Goal: Task Accomplishment & Management: Manage account settings

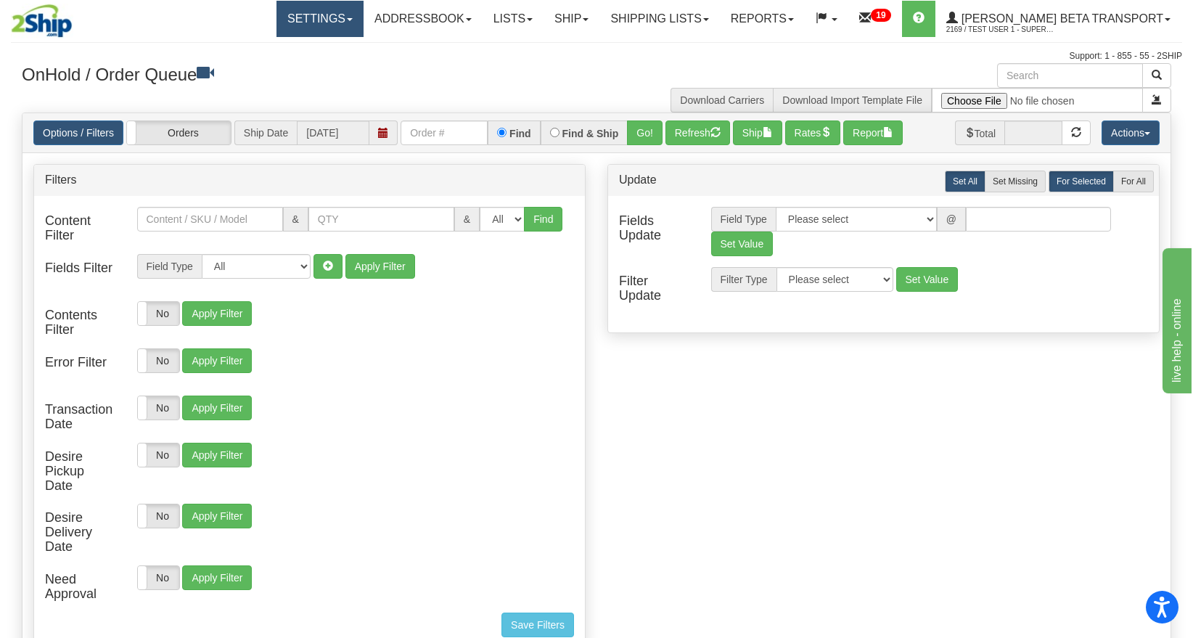
click at [347, 12] on link "Settings" at bounding box center [320, 19] width 87 height 36
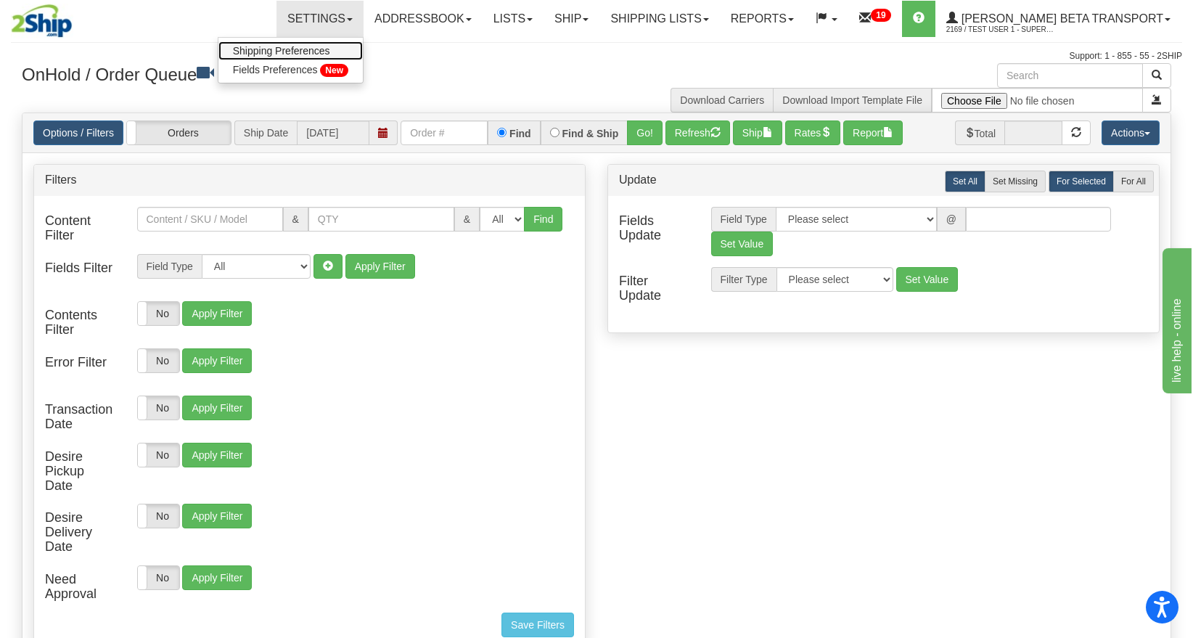
click at [321, 51] on span "Shipping Preferences" at bounding box center [281, 51] width 97 height 12
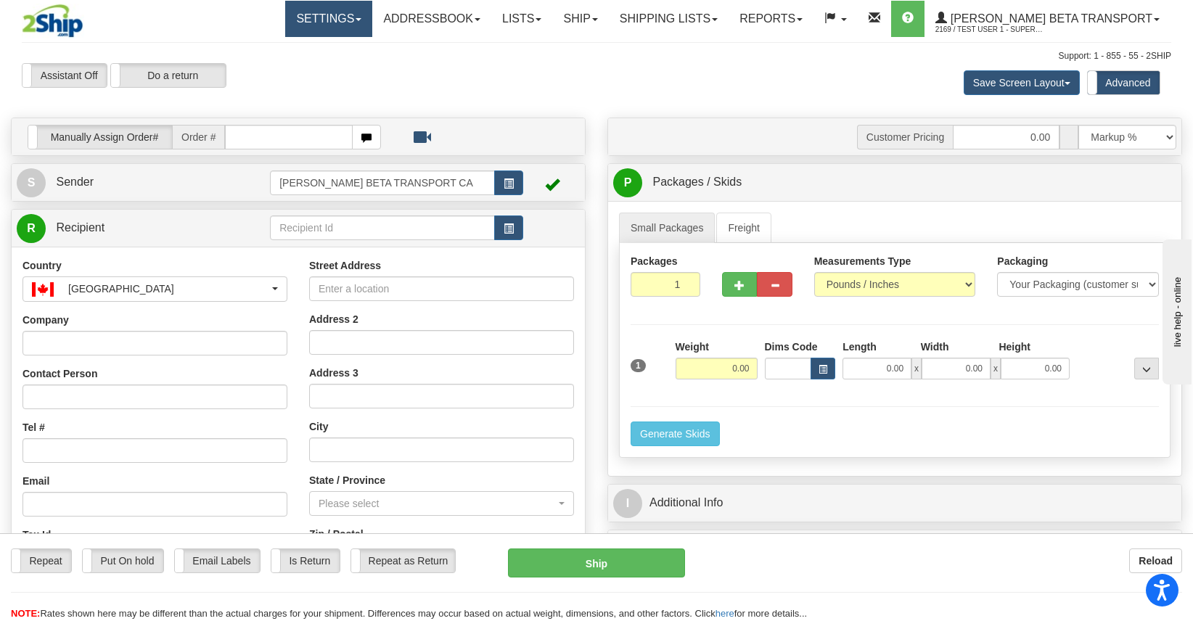
click at [348, 17] on link "Settings" at bounding box center [328, 19] width 87 height 36
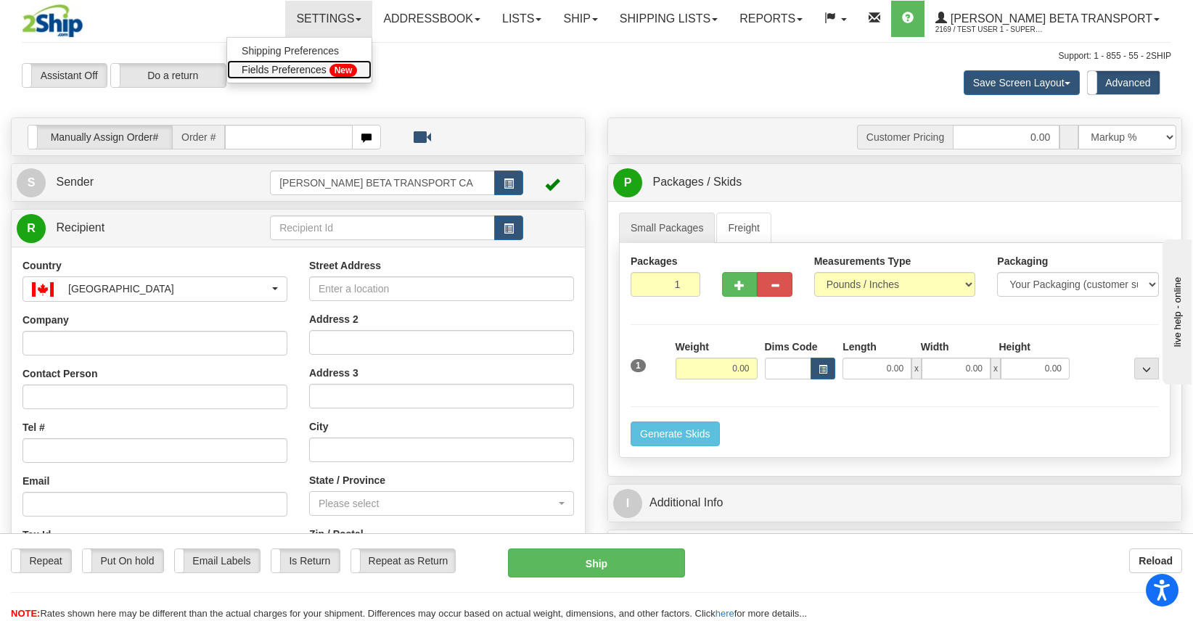
drag, startPoint x: 331, startPoint y: 63, endPoint x: 583, endPoint y: 207, distance: 290.0
click at [327, 64] on span "Fields Preferences" at bounding box center [284, 70] width 85 height 12
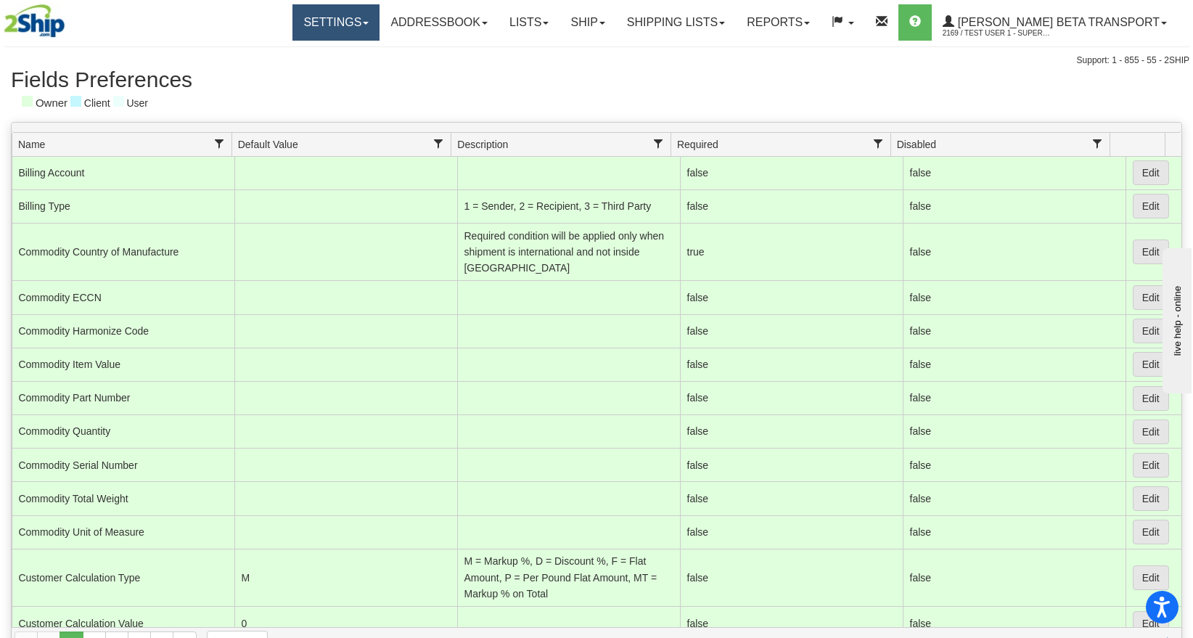
click at [380, 25] on link "Settings" at bounding box center [336, 22] width 87 height 36
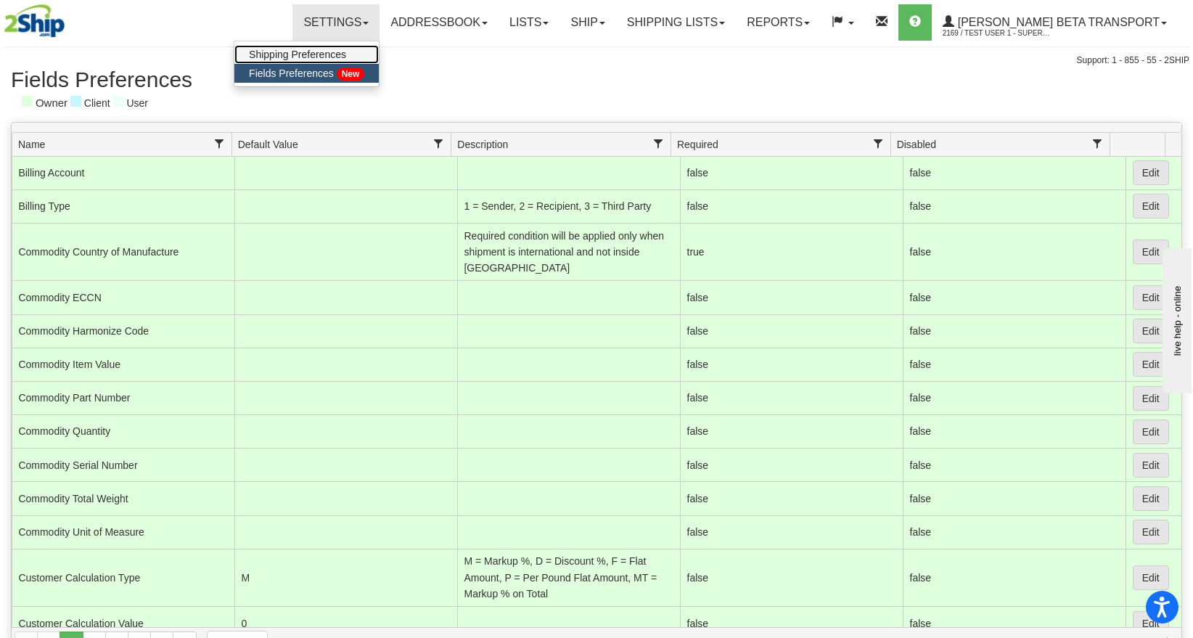
click at [341, 51] on span "Shipping Preferences" at bounding box center [297, 55] width 97 height 12
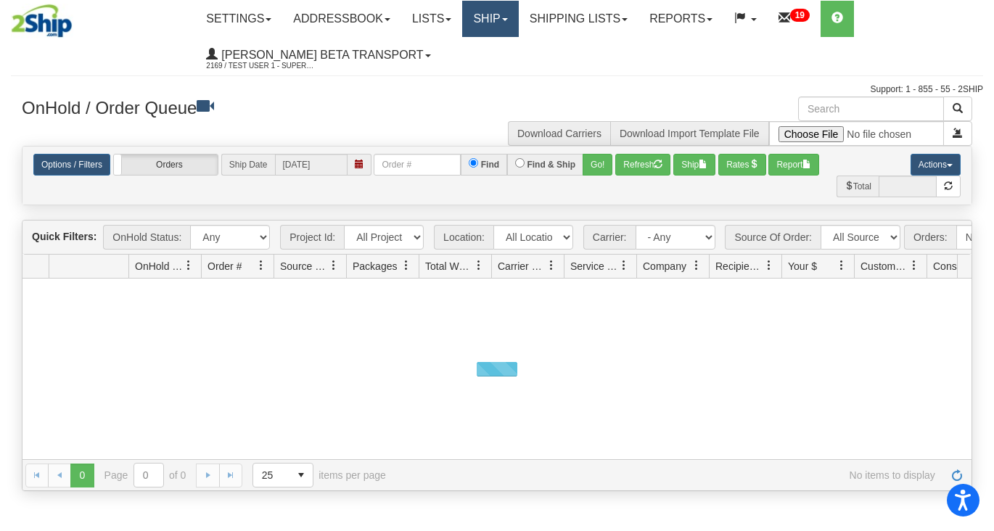
click at [494, 18] on link "Ship" at bounding box center [490, 19] width 56 height 36
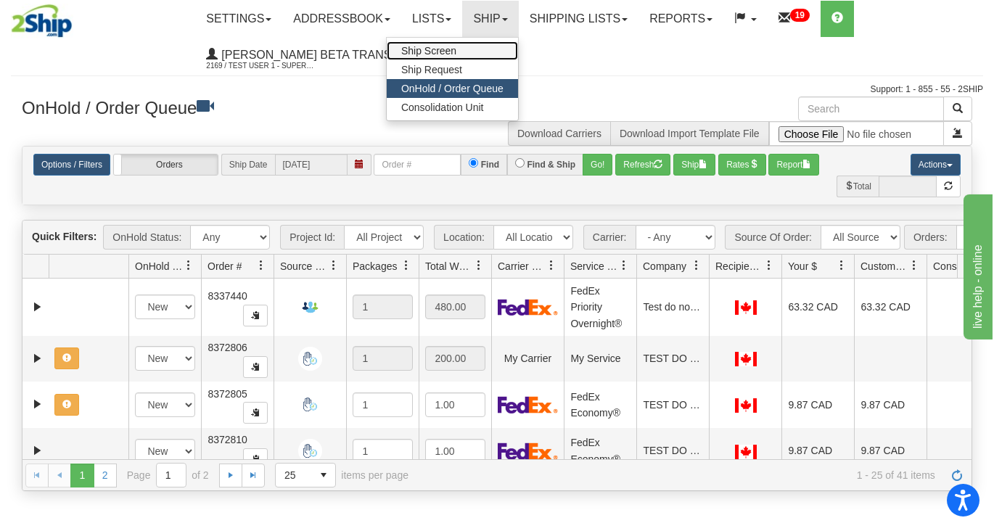
click at [454, 47] on span "Ship Screen" at bounding box center [428, 51] width 55 height 12
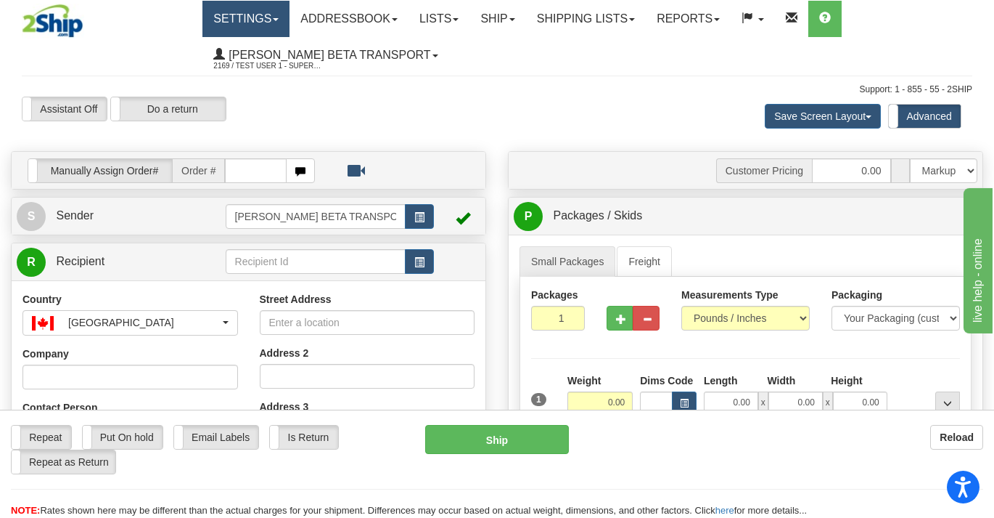
click at [247, 20] on link "Settings" at bounding box center [246, 19] width 87 height 36
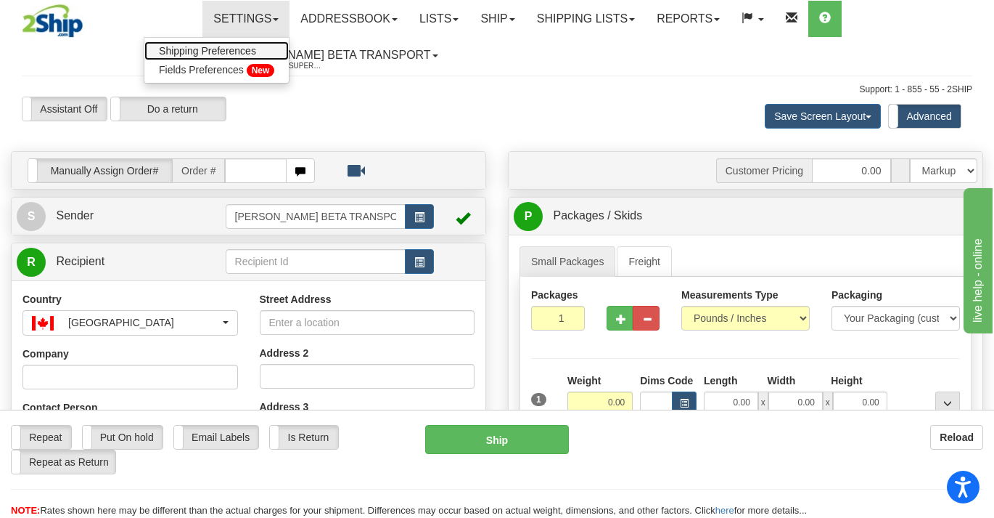
click at [240, 46] on span "Shipping Preferences" at bounding box center [207, 51] width 97 height 12
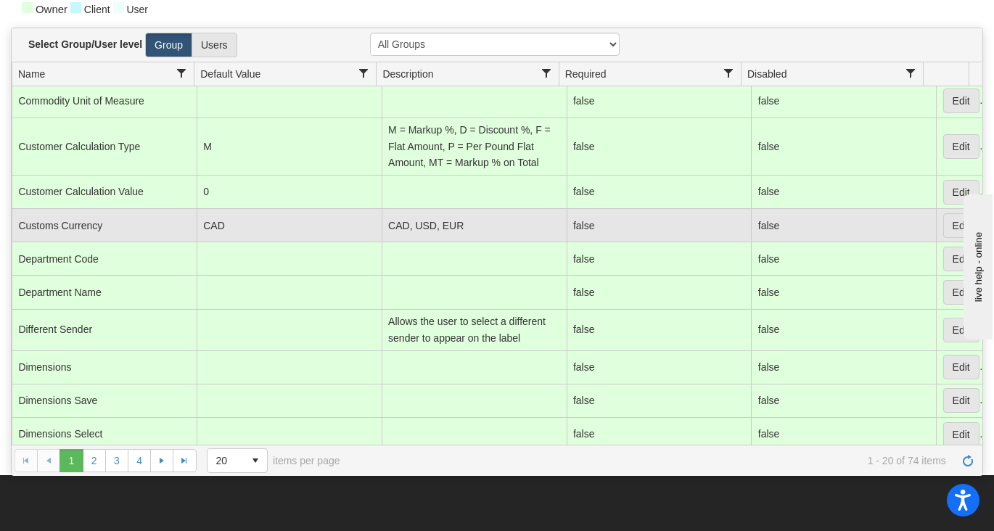
scroll to position [181, 0]
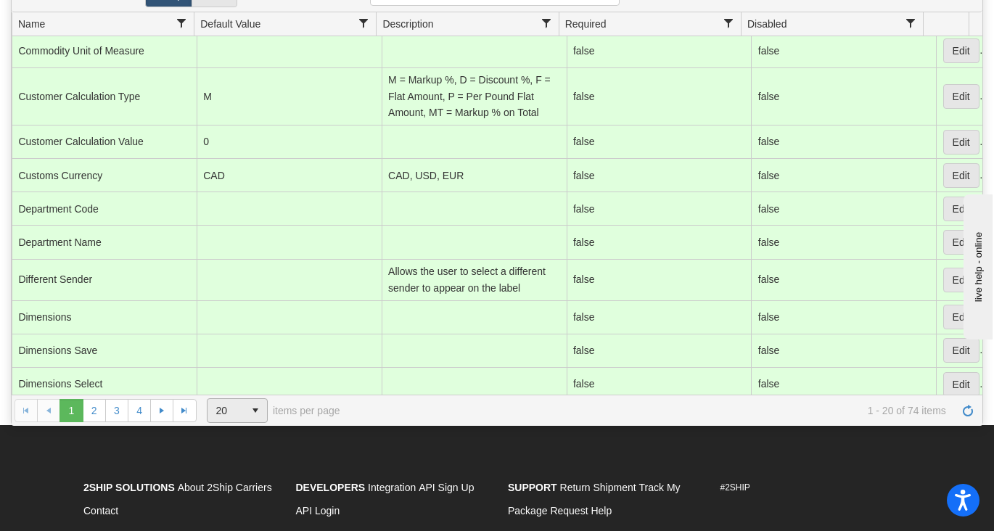
click at [269, 415] on span "20 15 20 50 100 items per page" at bounding box center [274, 411] width 134 height 25
click at [250, 406] on span "select" at bounding box center [255, 410] width 23 height 23
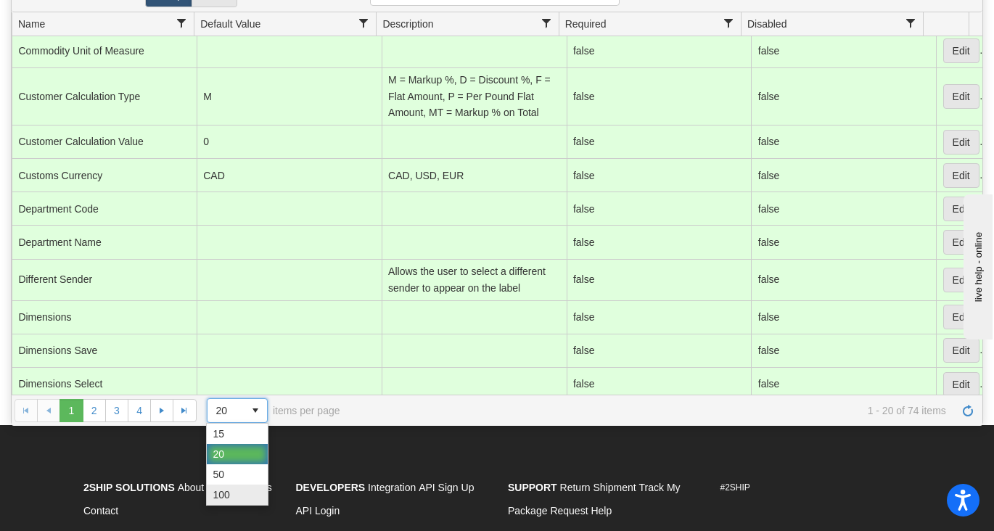
click at [240, 485] on li "100" at bounding box center [237, 495] width 61 height 20
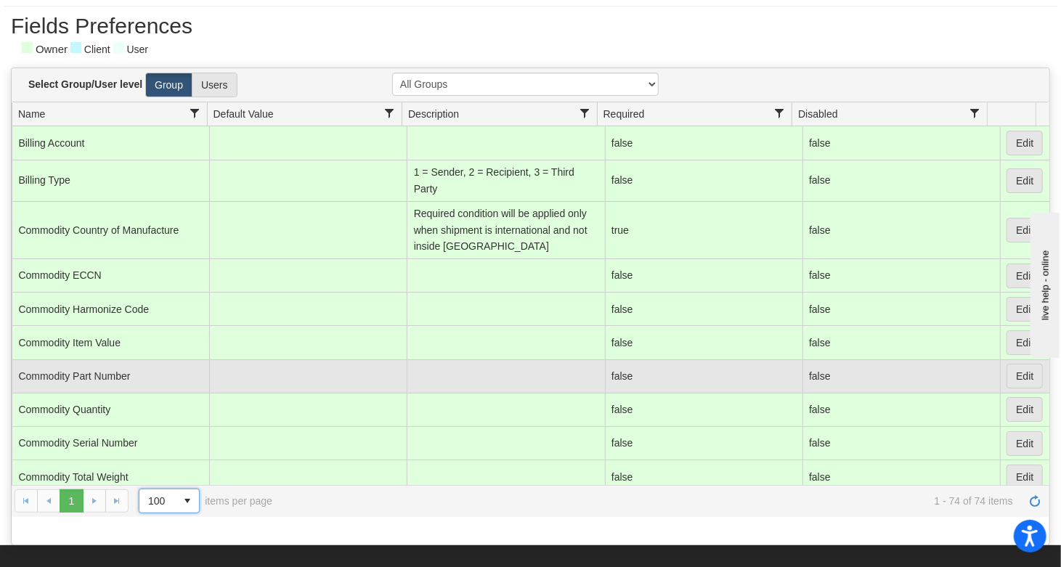
scroll to position [0, 0]
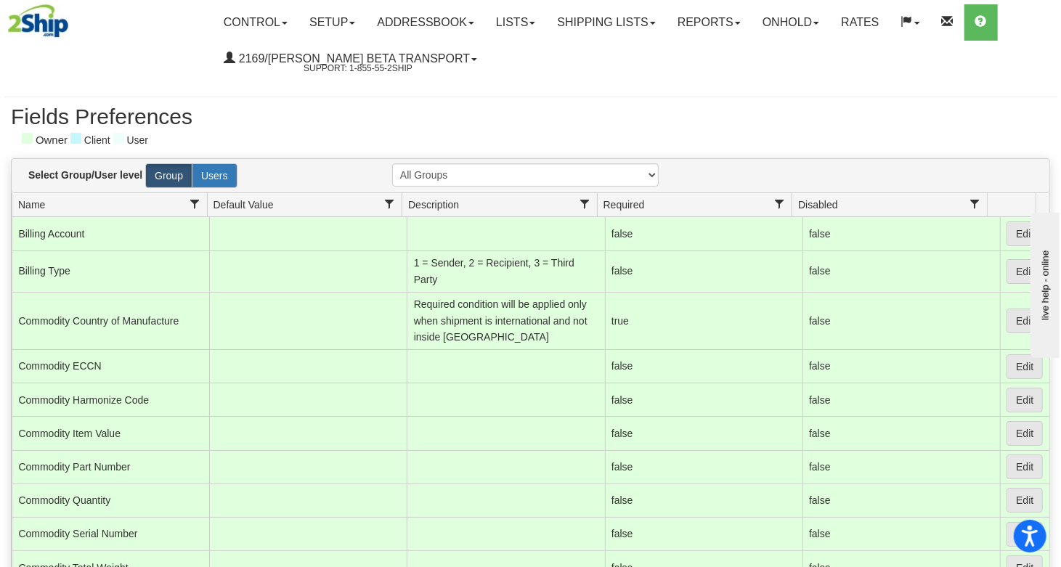
click at [203, 176] on label "Users" at bounding box center [215, 175] width 46 height 25
radio input "true"
click at [142, 176] on div "Select Group/User level Group Users" at bounding box center [199, 175] width 364 height 25
click at [168, 175] on label "Group" at bounding box center [168, 175] width 47 height 25
radio input "true"
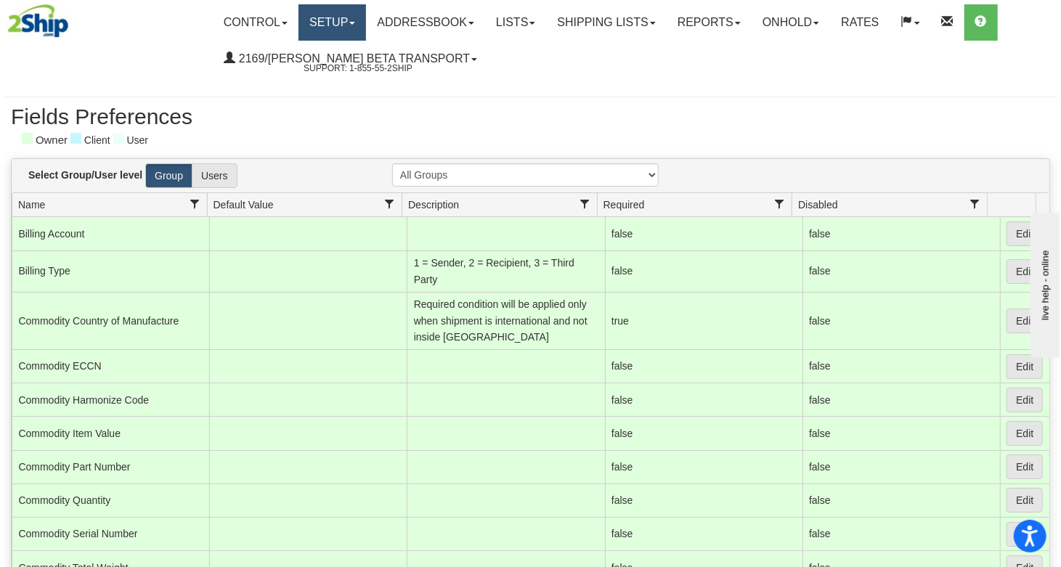
click at [343, 28] on link "Setup" at bounding box center [332, 22] width 68 height 36
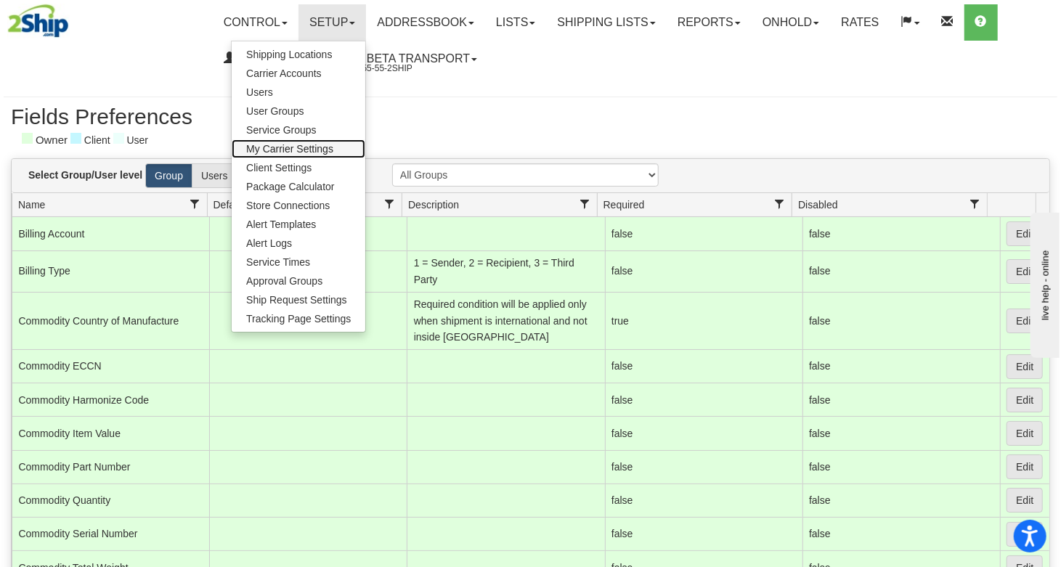
click at [290, 147] on span "My Carrier Settings" at bounding box center [289, 149] width 87 height 12
